Goal: Find specific page/section: Find specific page/section

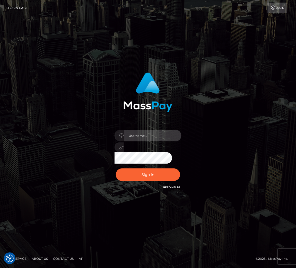
click at [129, 136] on input "text" at bounding box center [153, 136] width 58 height 12
type input "speralta"
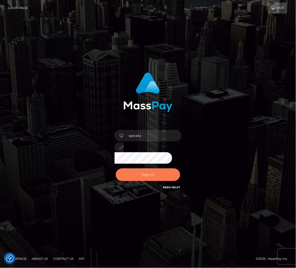
click at [146, 170] on button "Sign in" at bounding box center [148, 175] width 64 height 13
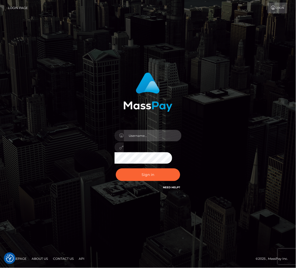
click at [138, 137] on input "text" at bounding box center [153, 136] width 58 height 12
type input "speralta"
click at [180, 154] on div at bounding box center [133, 192] width 106 height 101
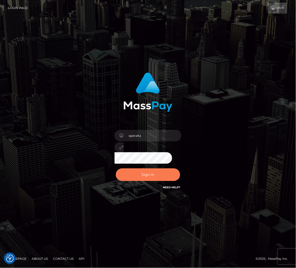
click at [155, 175] on button "Sign in" at bounding box center [148, 175] width 64 height 13
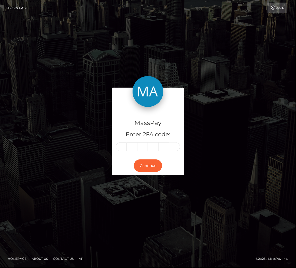
click at [123, 144] on input "text" at bounding box center [121, 147] width 11 height 9
type input "4"
type input "6"
type input "0"
type input "9"
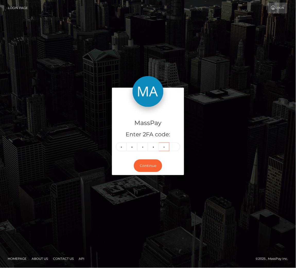
type input "4"
type input "1"
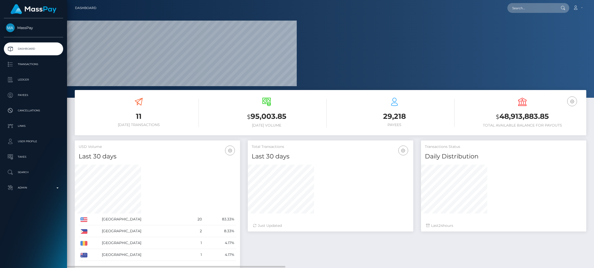
scroll to position [91, 165]
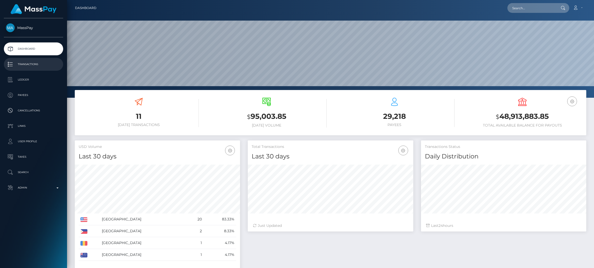
click at [21, 63] on p "Transactions" at bounding box center [33, 65] width 55 height 8
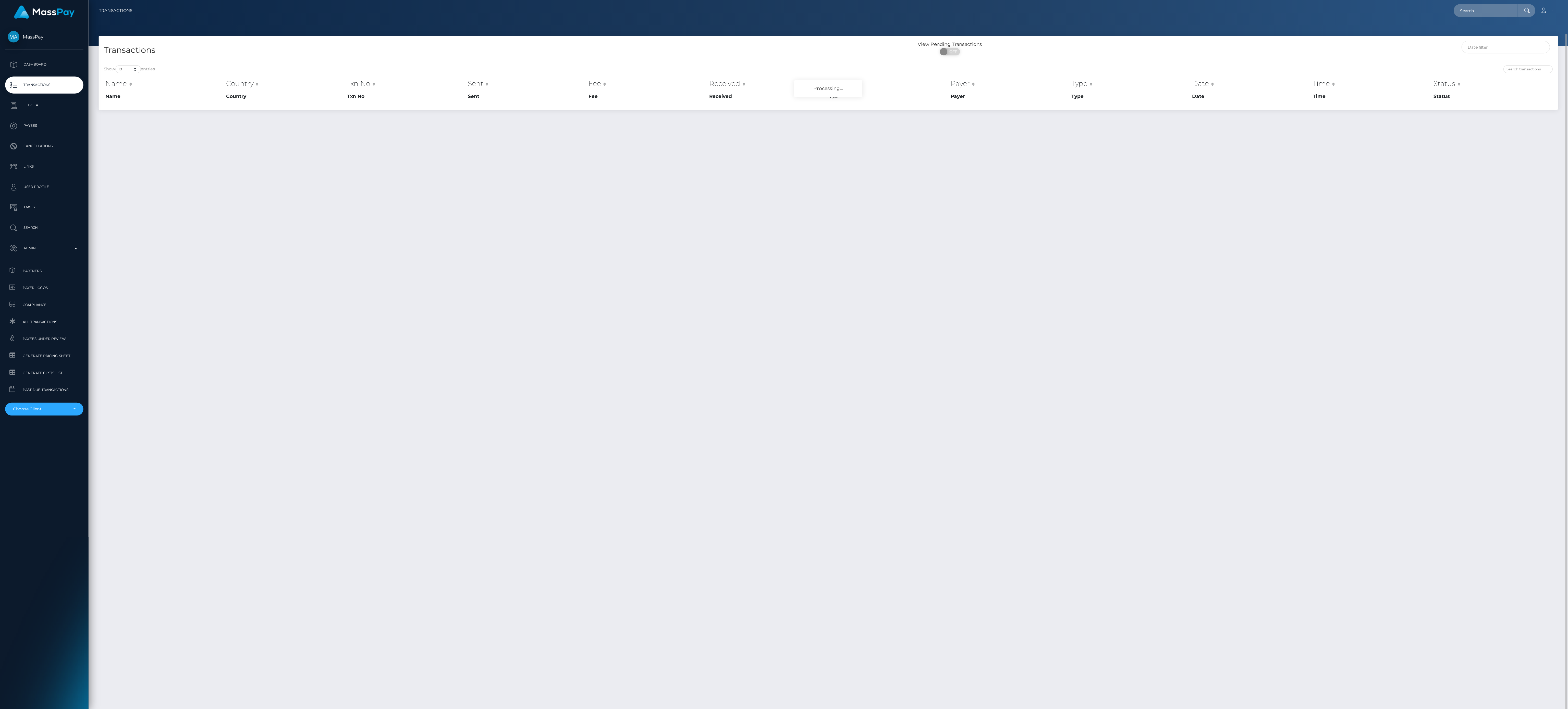
scroll to position [13, 0]
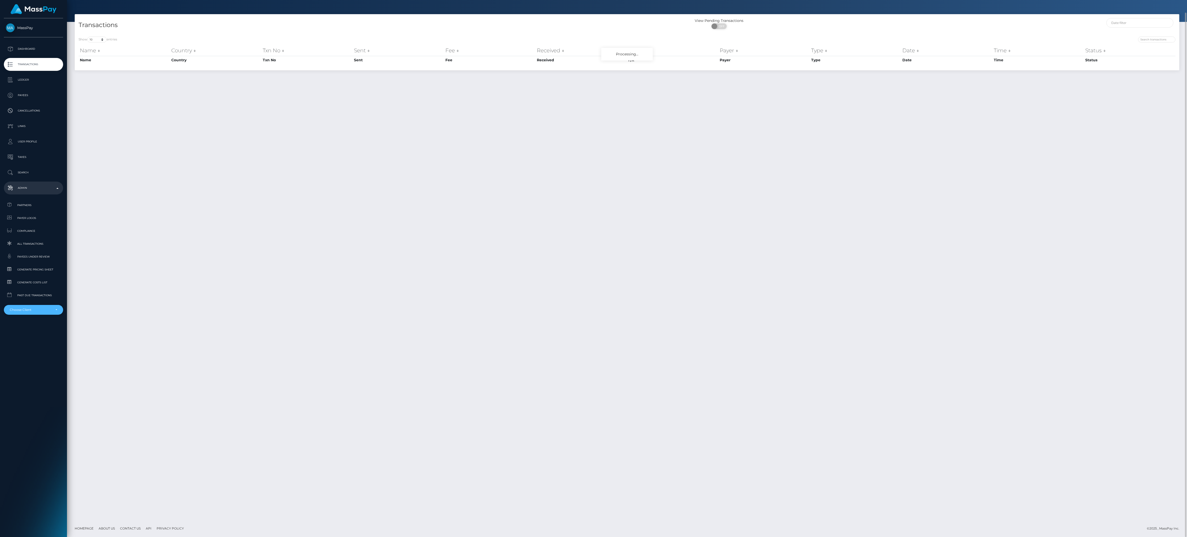
click at [41, 311] on div "Choose Client" at bounding box center [30, 310] width 41 height 4
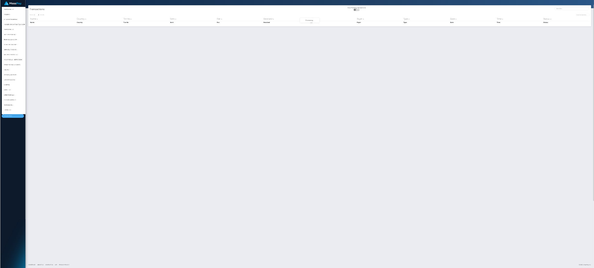
scroll to position [13, 0]
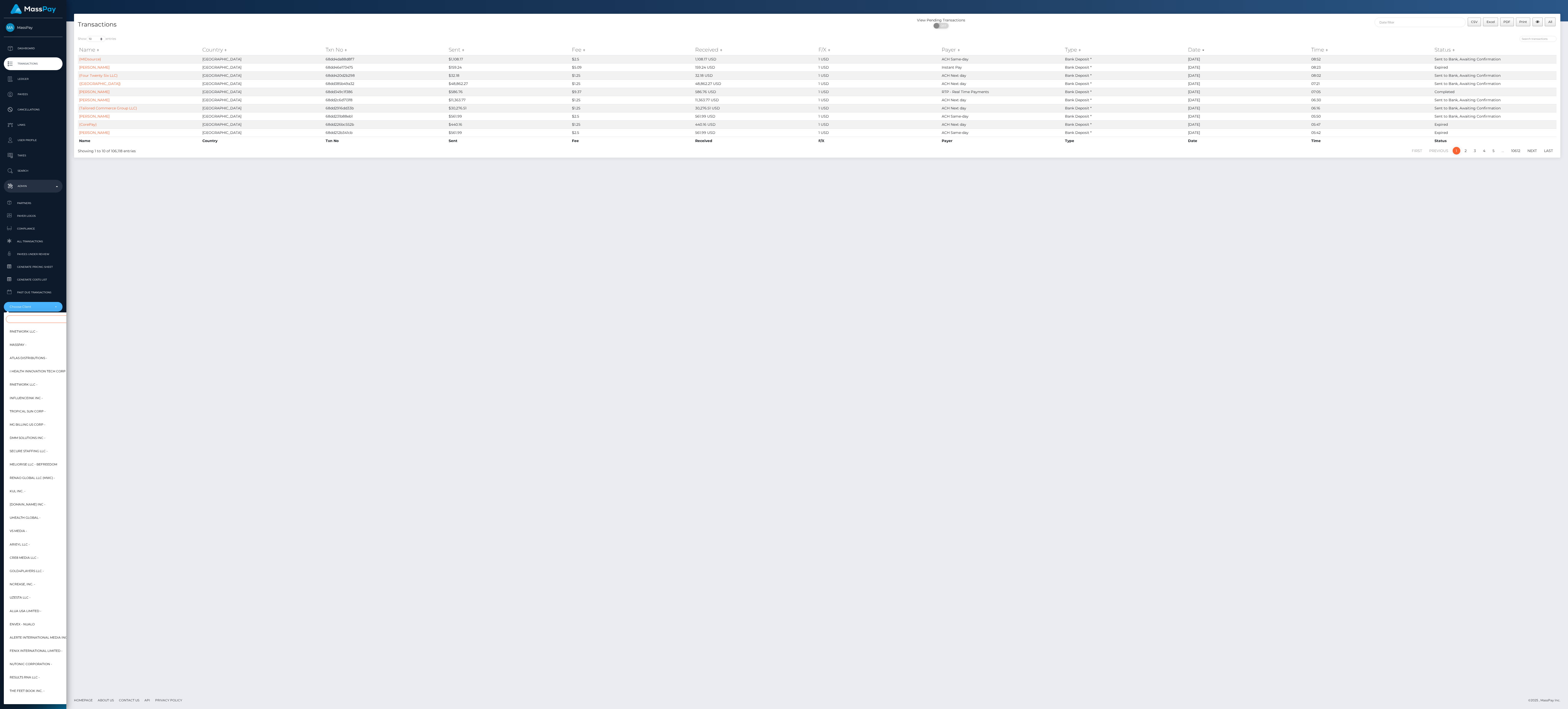
click at [30, 323] on input "Search" at bounding box center [61, 319] width 112 height 7
drag, startPoint x: 1063, startPoint y: 433, endPoint x: 737, endPoint y: 385, distance: 329.5
click at [784, 354] on div "Transactions View Pending Transactions ON OFF CSV Excel PDF Print All Show 10 2…" at bounding box center [817, 353] width 1502 height 678
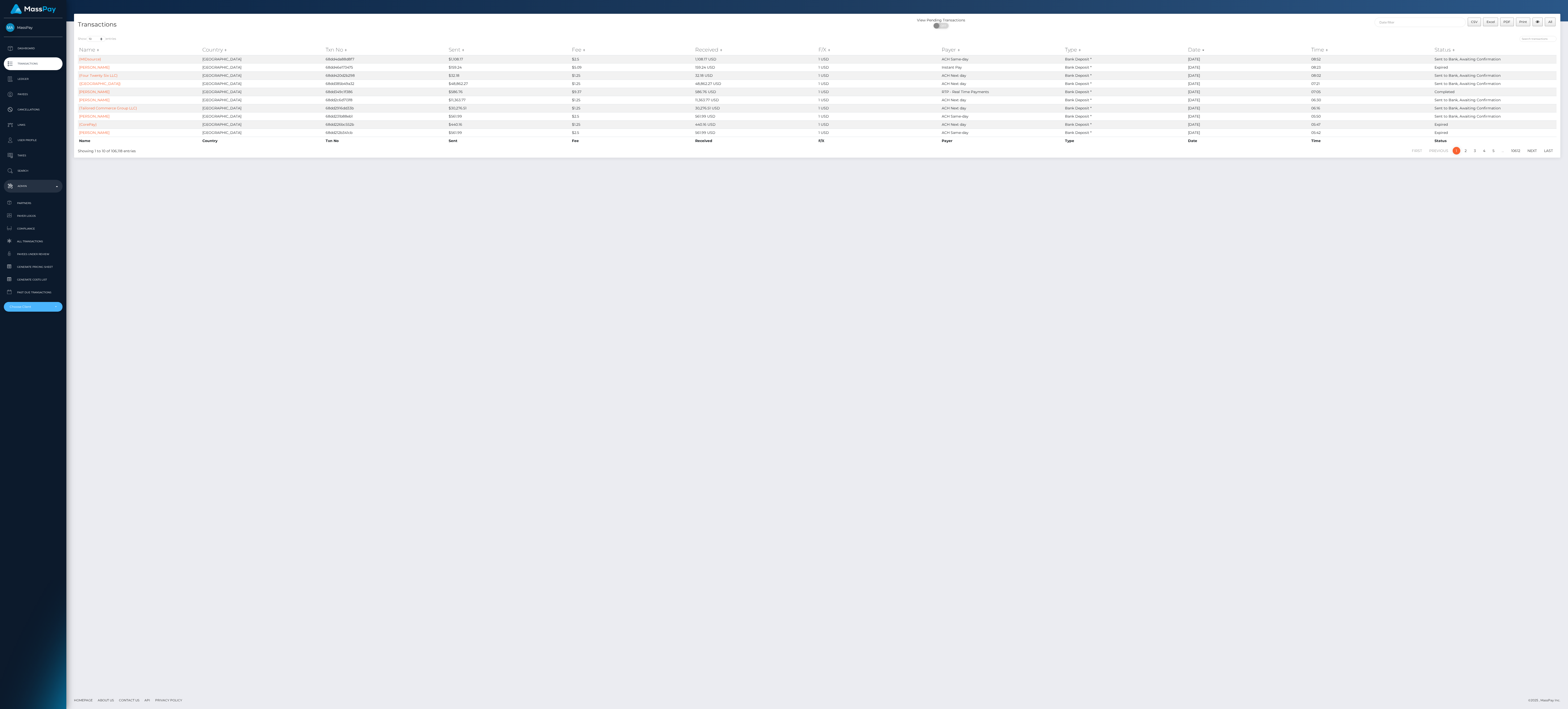
click at [26, 303] on div "Choose Client" at bounding box center [33, 307] width 58 height 10
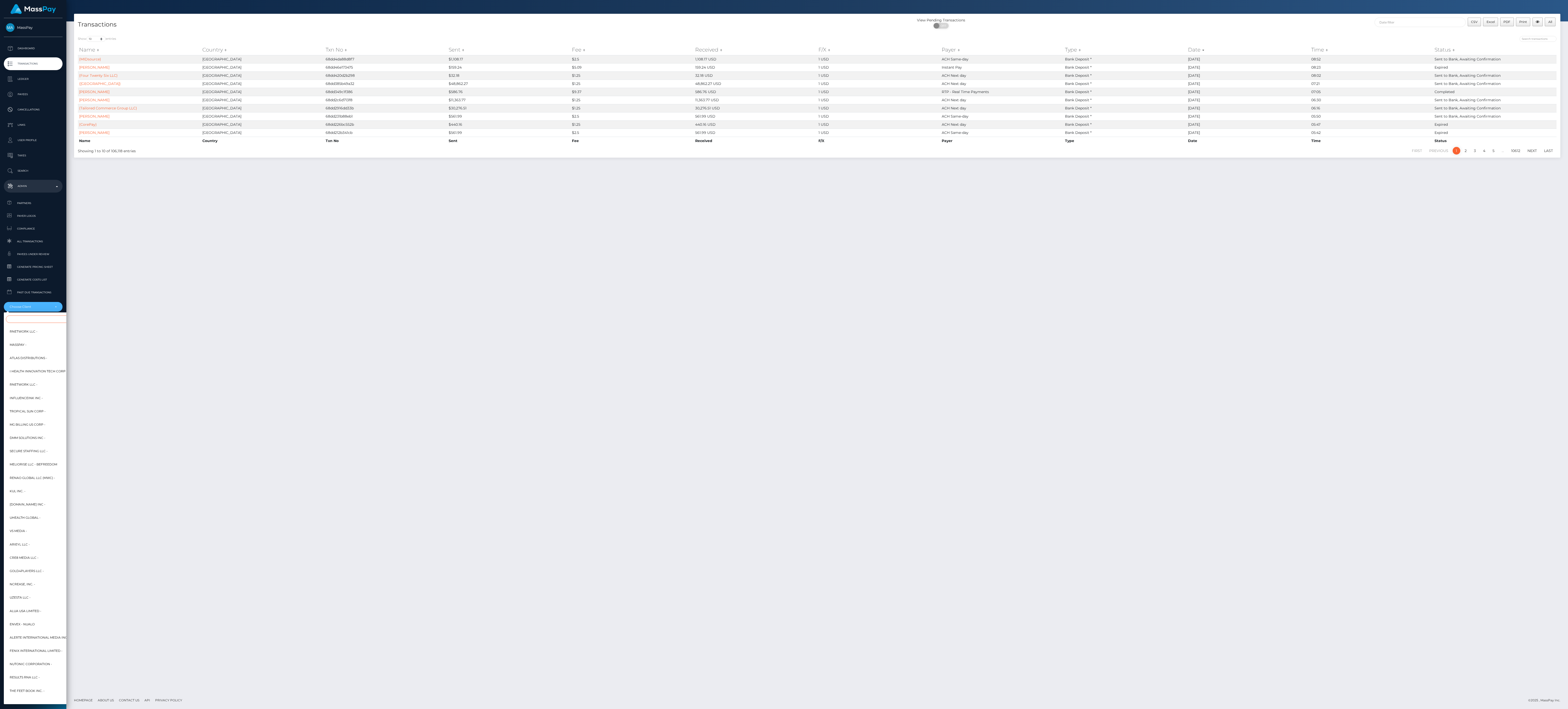
click at [43, 318] on input "Search" at bounding box center [61, 319] width 112 height 7
paste input "Changing the Future Outcome Inc"
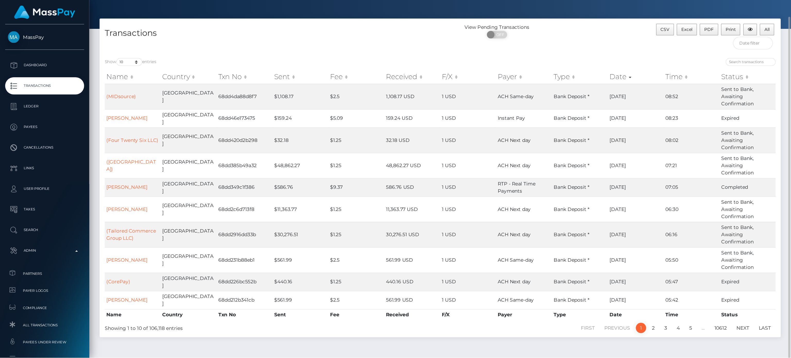
scroll to position [13, 0]
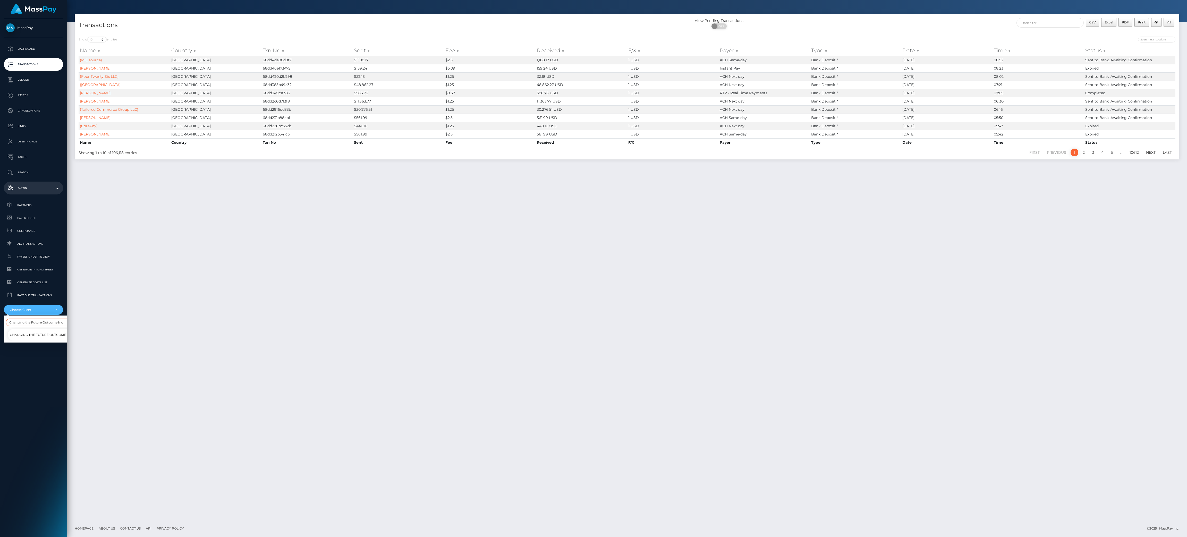
type input "Changing the Future Outcome Inc"
click at [37, 332] on span "Changing the Future Outcome Inc -" at bounding box center [42, 335] width 65 height 7
select select "173"
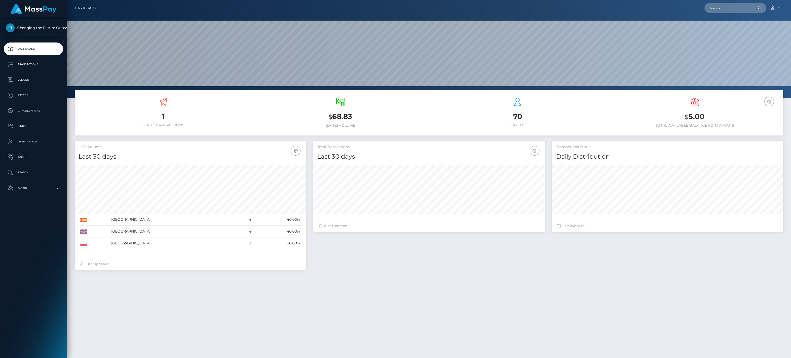
scroll to position [91, 231]
click at [14, 61] on p "Transactions" at bounding box center [33, 65] width 55 height 8
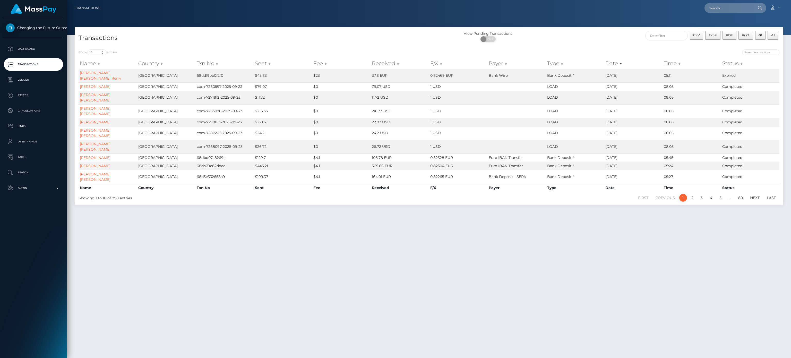
click at [561, 252] on div "Transactions View Pending Transactions ON OFF CSV Excel PDF Print All Show 10 2…" at bounding box center [429, 190] width 724 height 326
